Goal: Find specific page/section: Find specific page/section

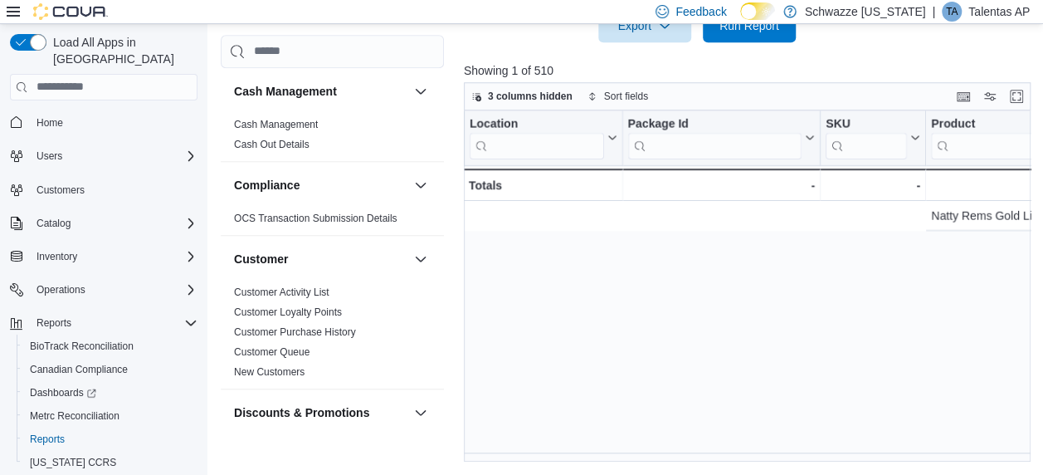
scroll to position [0, 796]
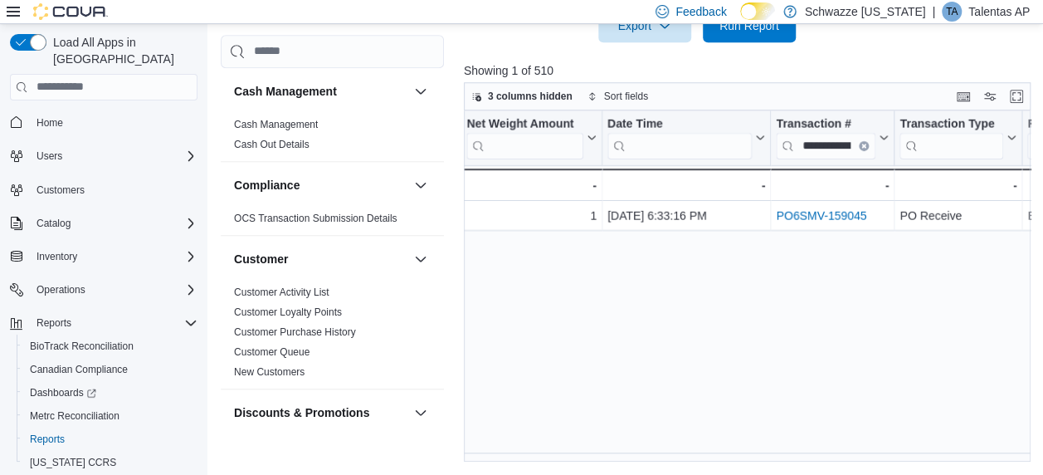
click at [982, 15] on p "Talentas AP" at bounding box center [998, 12] width 61 height 20
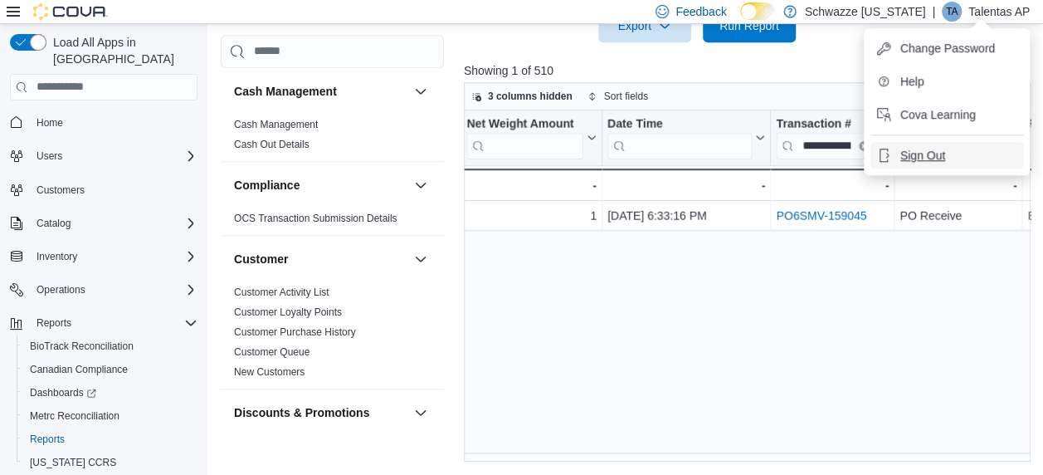
click at [918, 160] on span "Sign Out" at bounding box center [922, 155] width 45 height 17
